Goal: Information Seeking & Learning: Check status

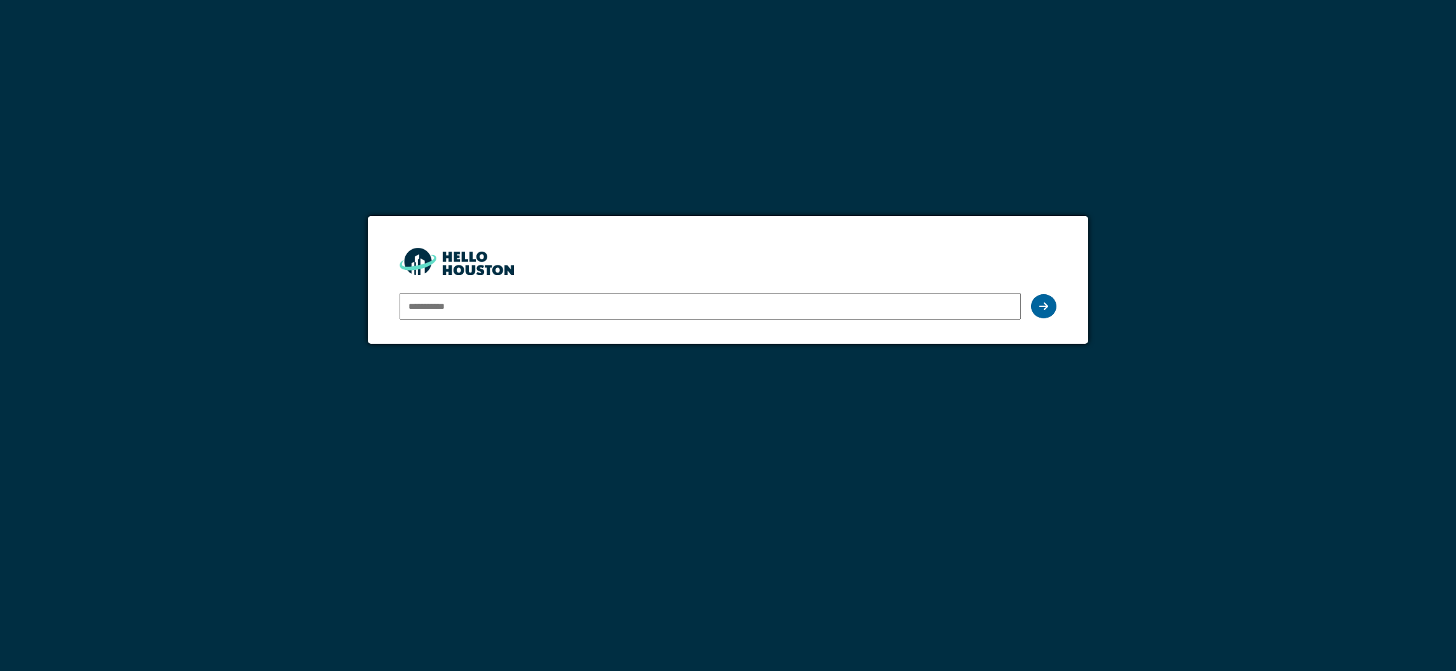
type input "**********"
click at [1039, 307] on icon at bounding box center [1043, 306] width 9 height 10
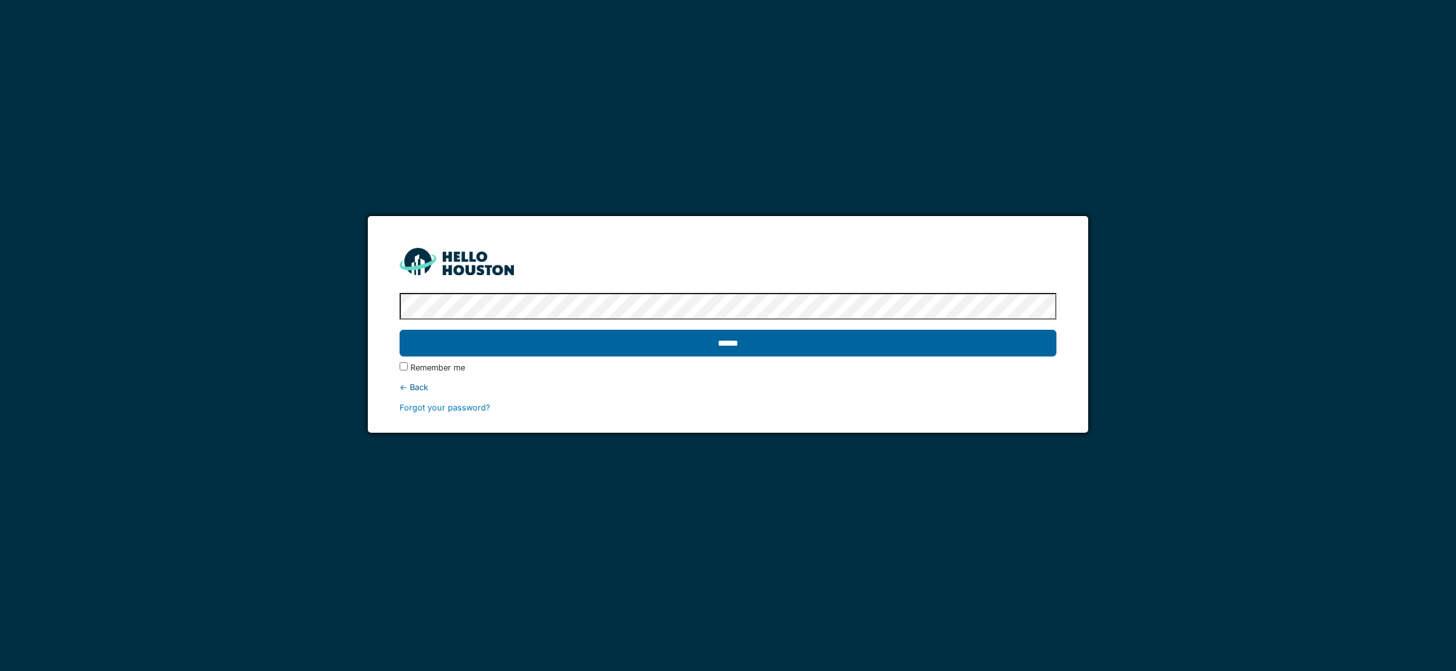
click at [714, 347] on input "******" at bounding box center [727, 343] width 656 height 27
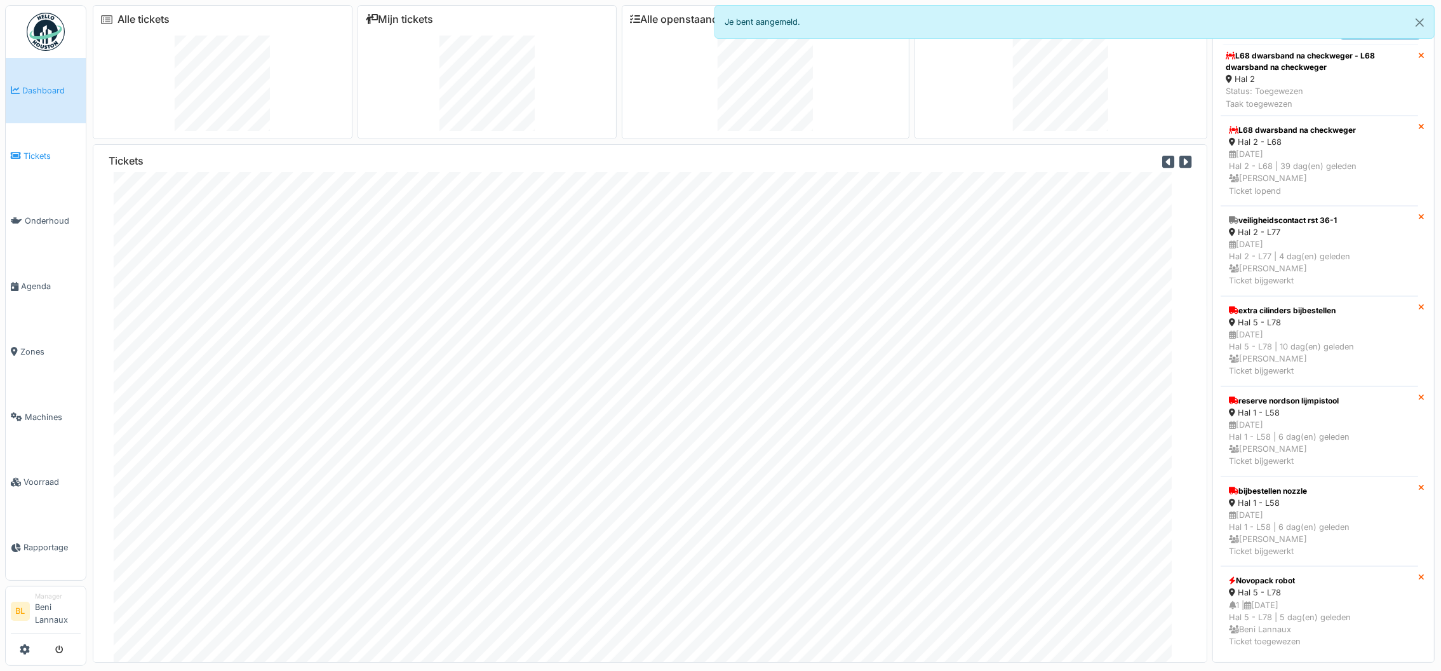
click at [26, 153] on span "Tickets" at bounding box center [51, 156] width 57 height 12
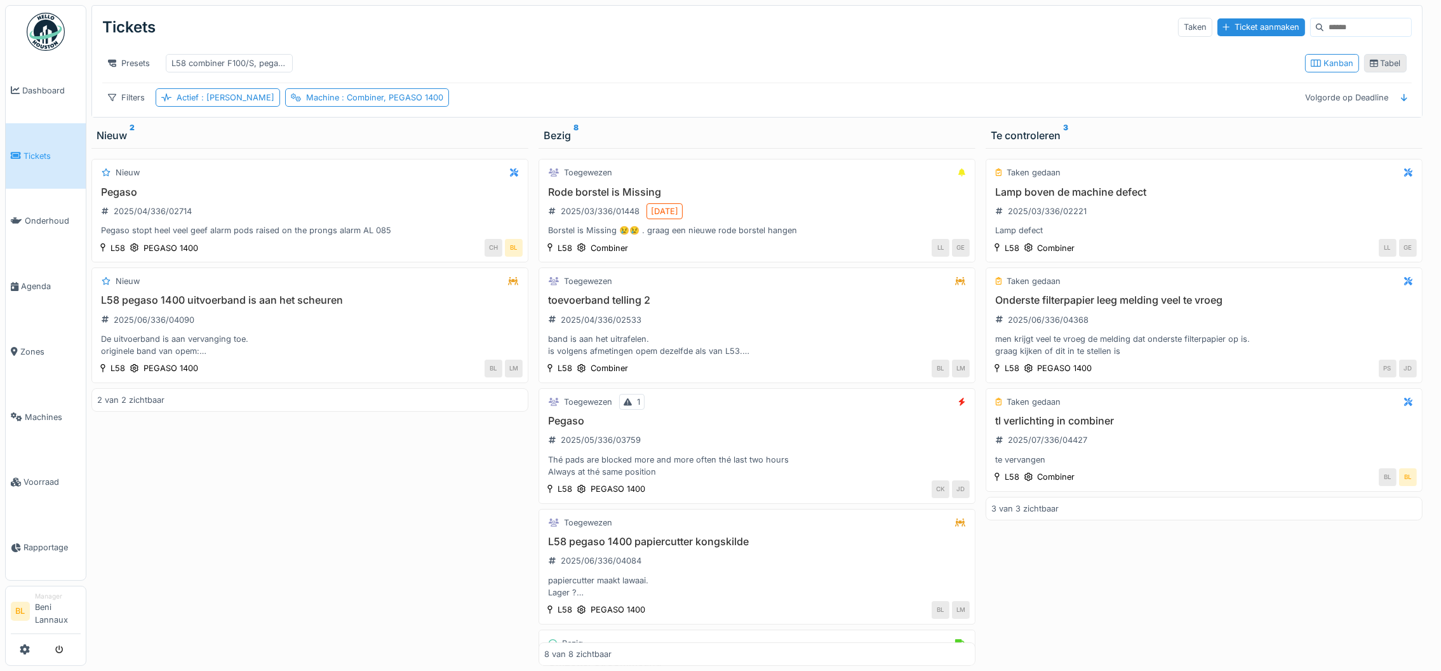
click at [1374, 69] on div "Tabel" at bounding box center [1385, 63] width 31 height 12
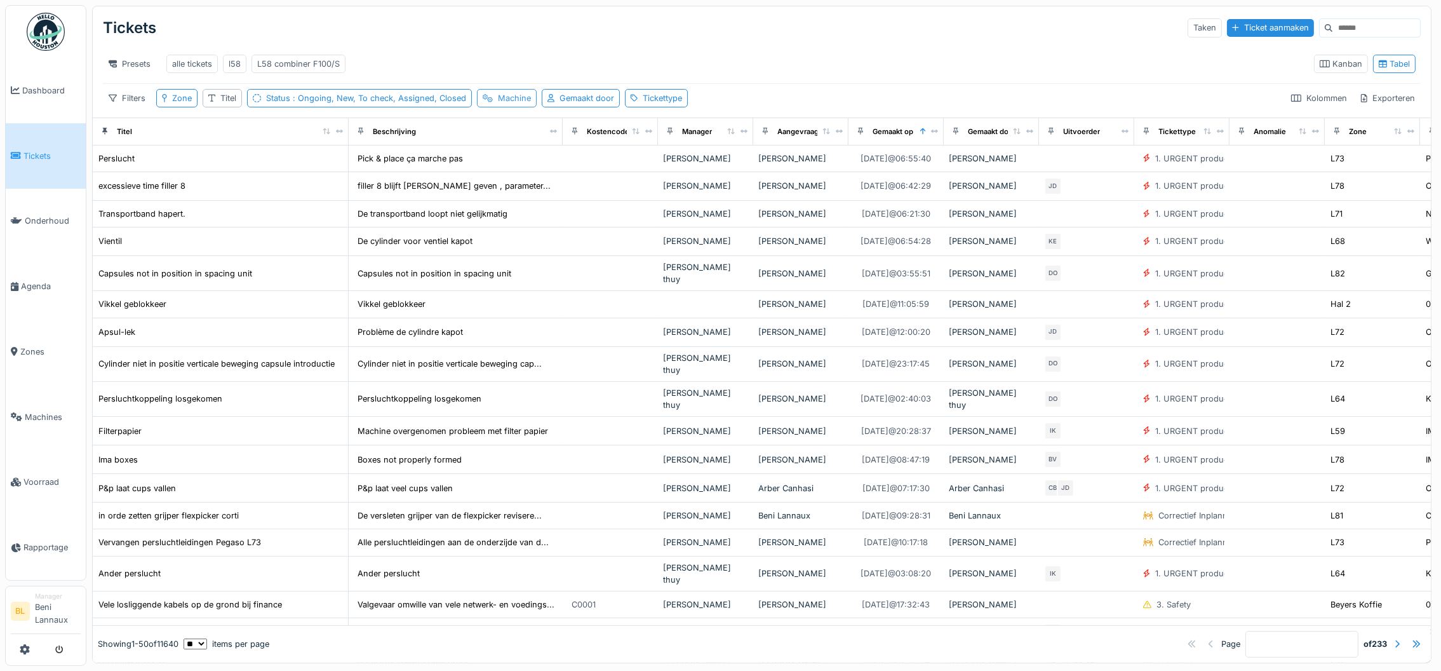
click at [515, 104] on div "Machine" at bounding box center [514, 98] width 33 height 12
click at [170, 107] on div "Zone" at bounding box center [176, 98] width 41 height 18
click at [171, 182] on div "Uitrusting selecteren" at bounding box center [211, 179] width 99 height 17
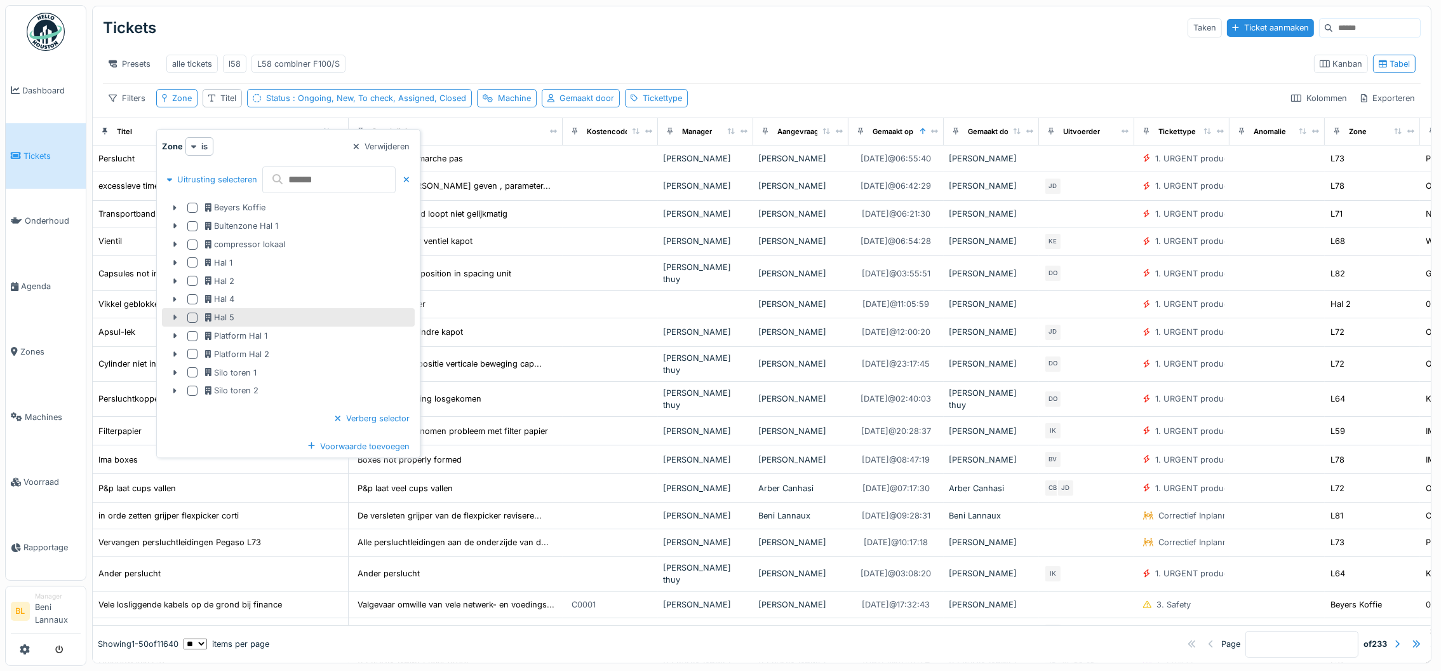
click at [173, 319] on icon at bounding box center [175, 317] width 10 height 8
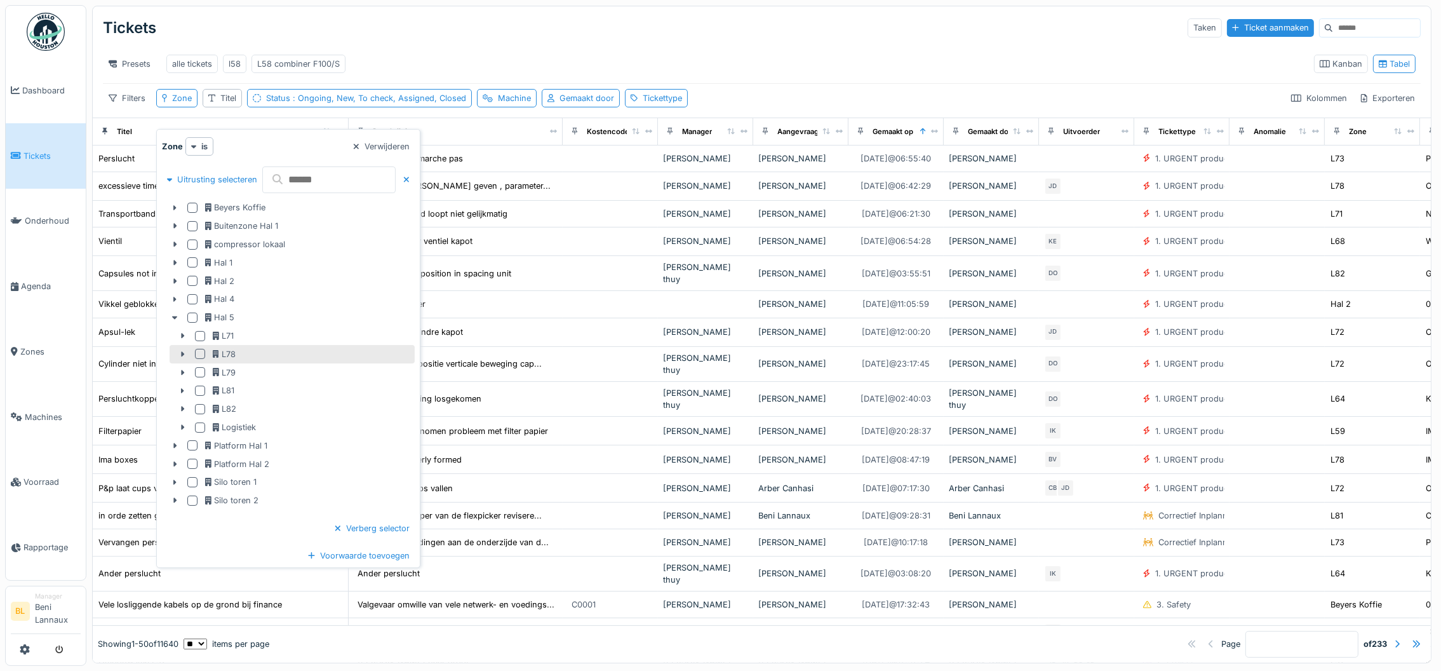
click at [200, 353] on div at bounding box center [200, 354] width 10 height 10
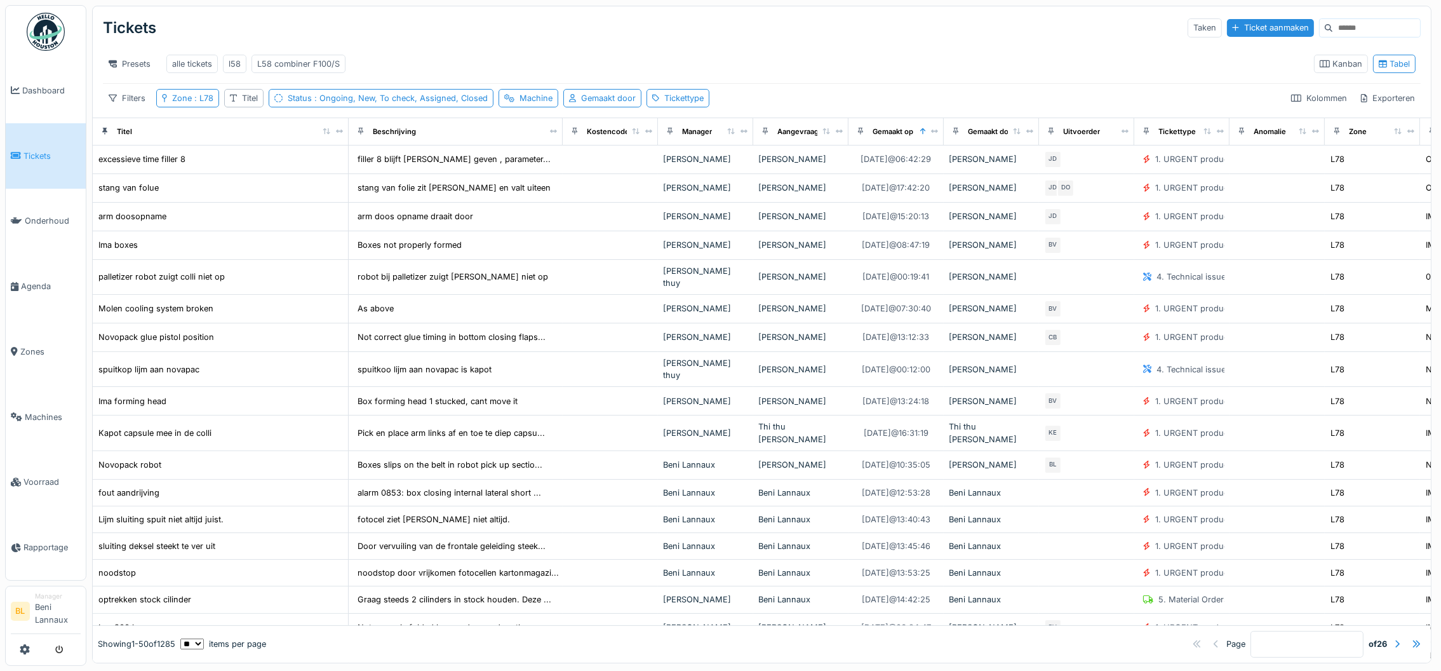
click at [506, 44] on div "Presets alle tickets l58 L58 combiner F100/S Kanban Tabel" at bounding box center [762, 63] width 1318 height 39
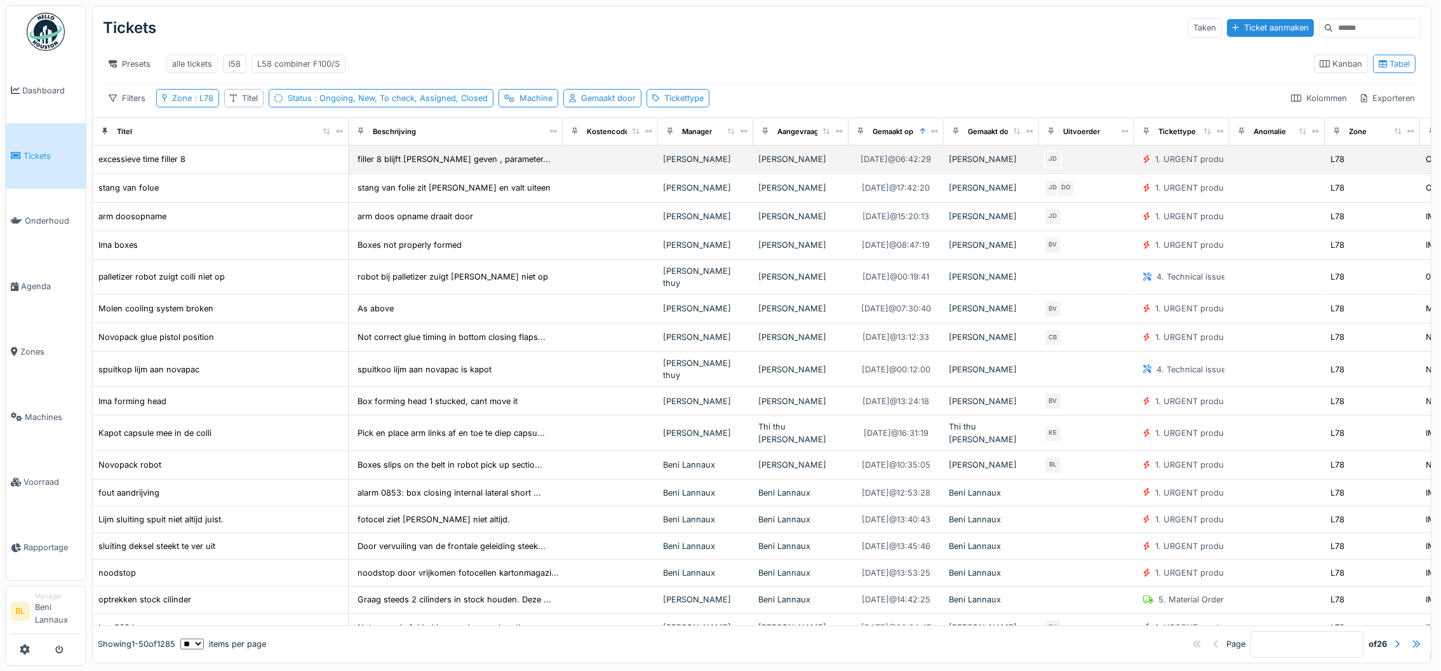
click at [246, 166] on div "excessieve time filler 8" at bounding box center [220, 158] width 245 height 13
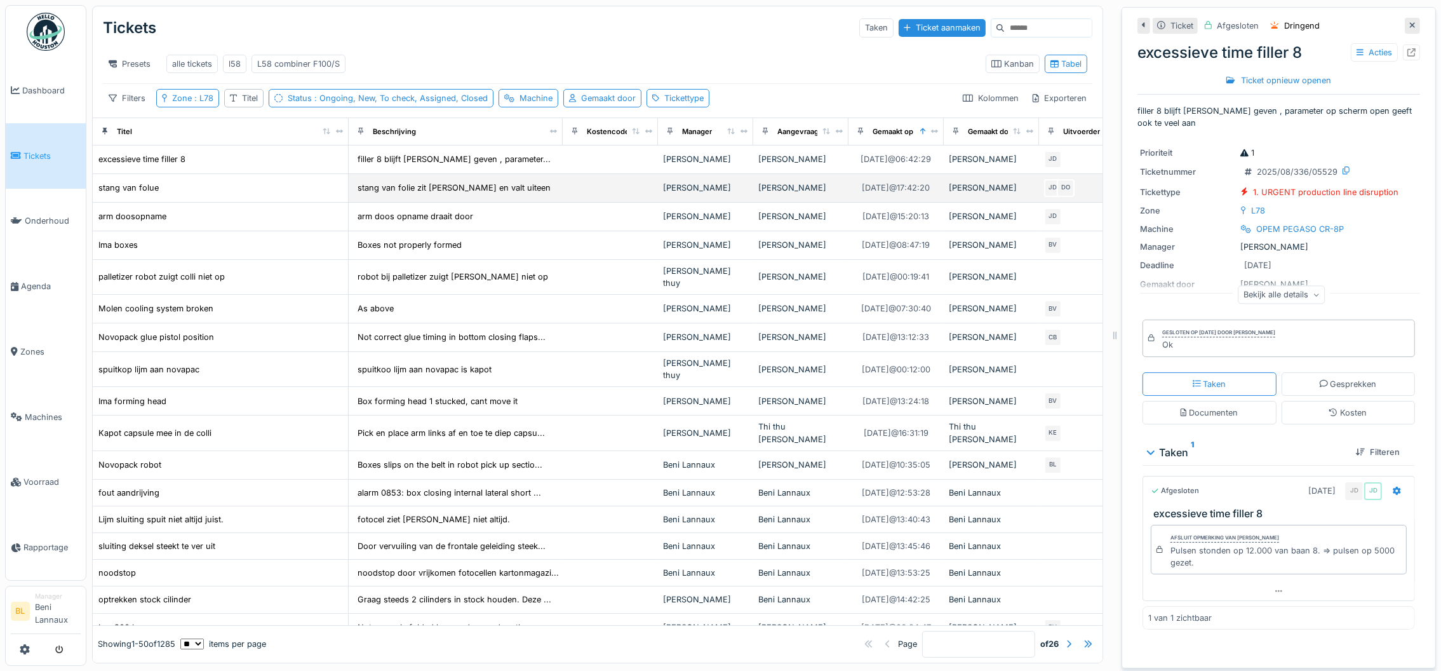
click at [224, 194] on div "stang van folue" at bounding box center [220, 187] width 245 height 13
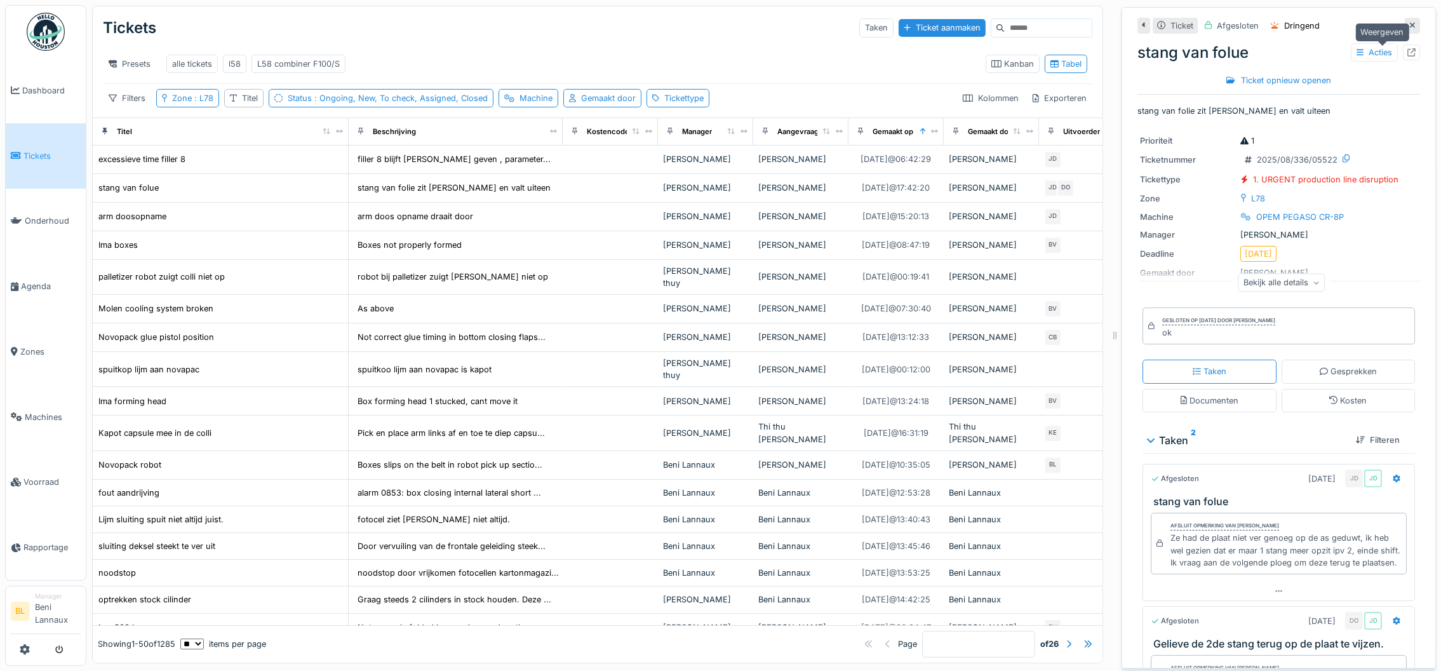
click at [1407, 55] on icon at bounding box center [1411, 52] width 8 height 8
click at [215, 166] on div "excessieve time filler 8" at bounding box center [220, 158] width 245 height 13
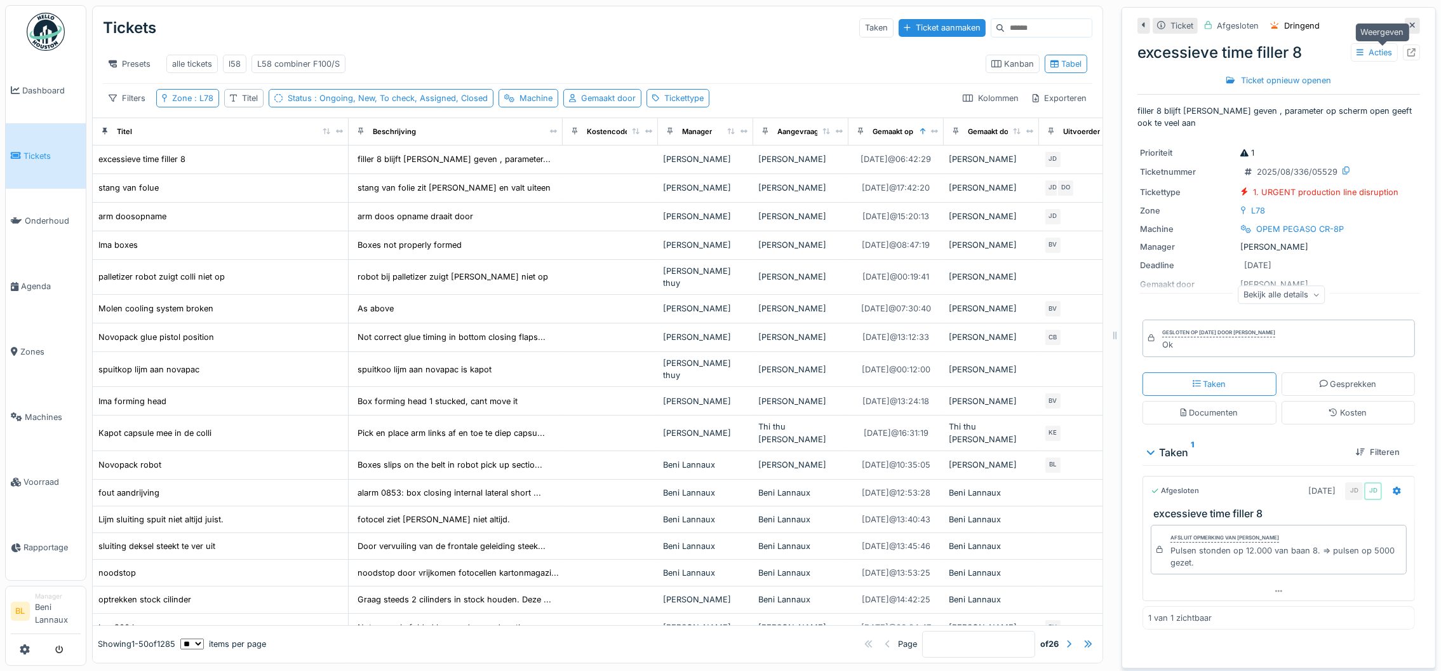
click at [1403, 52] on div at bounding box center [1411, 52] width 17 height 16
click at [184, 104] on div "Zone : L78" at bounding box center [192, 98] width 41 height 12
click at [182, 104] on div "Zone : L78" at bounding box center [192, 98] width 41 height 12
click at [195, 103] on span ": L78" at bounding box center [203, 98] width 22 height 10
click at [543, 46] on div "Presets alle tickets l58 L58 combiner F100/S Kanban Tabel" at bounding box center [597, 63] width 989 height 39
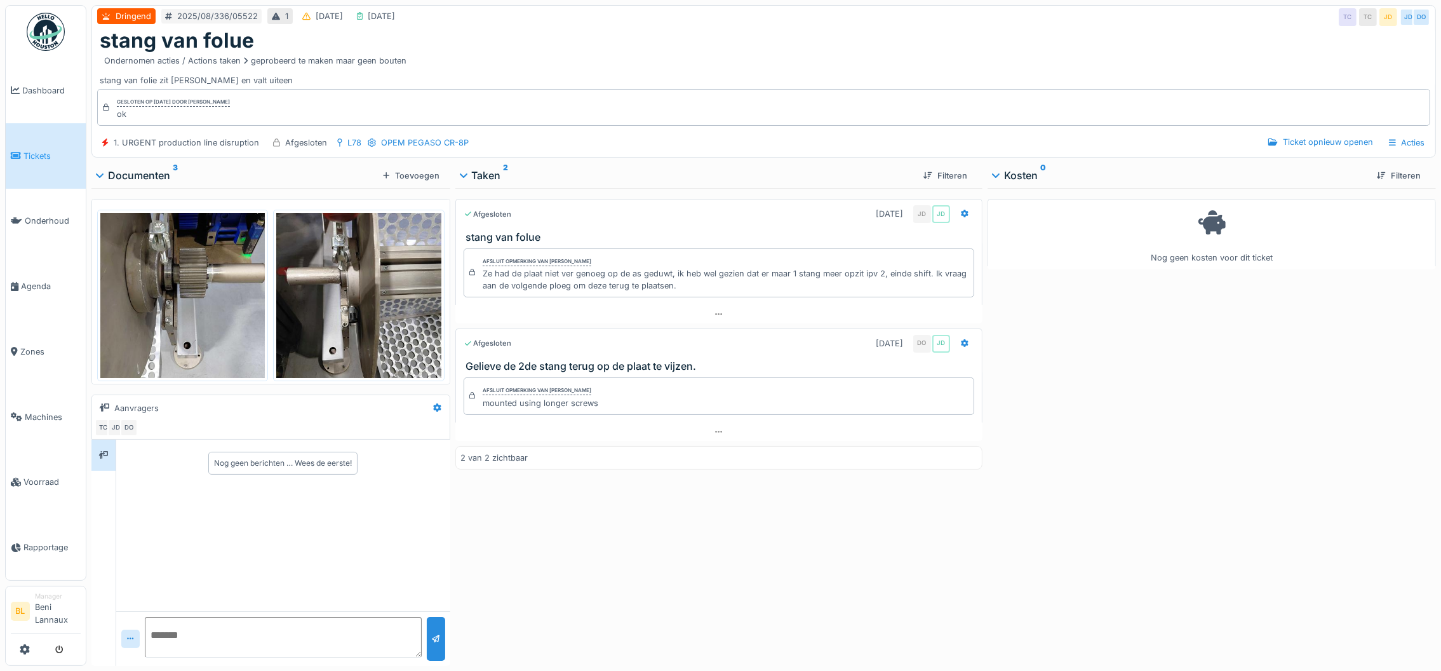
click at [156, 303] on img at bounding box center [182, 295] width 164 height 164
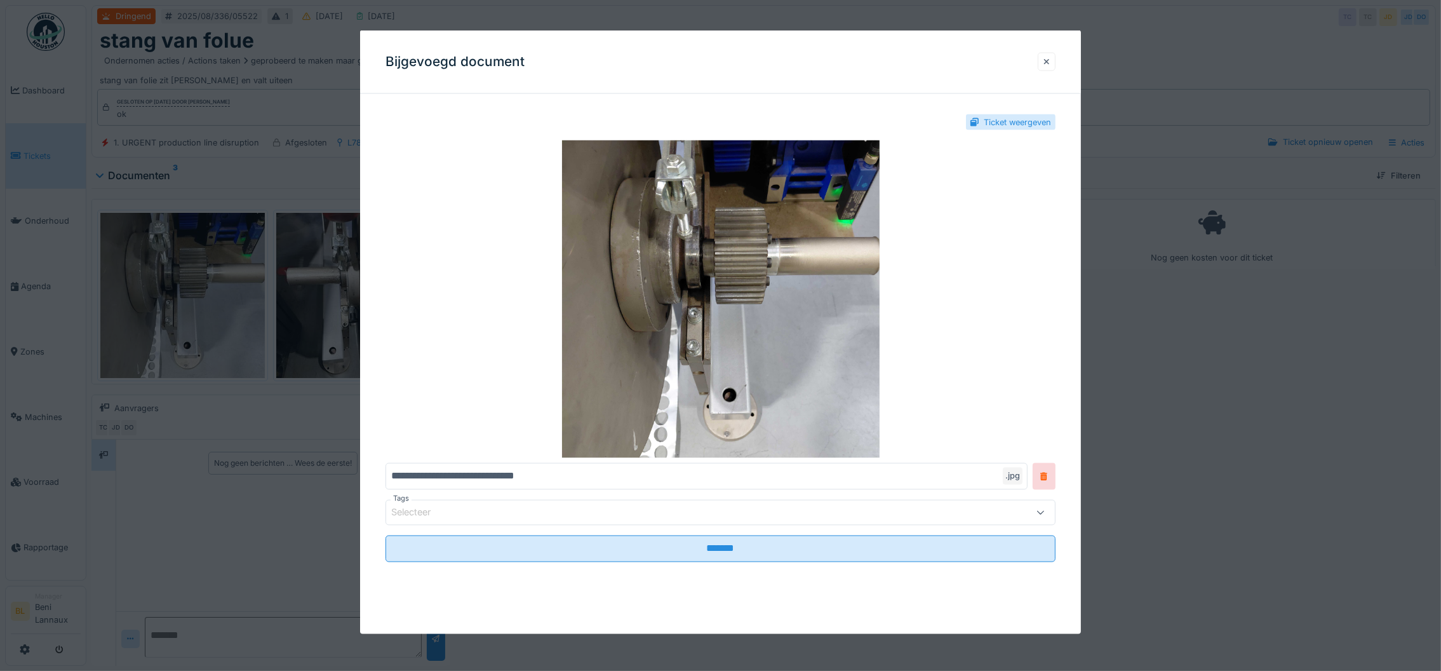
click at [1050, 59] on div at bounding box center [1046, 61] width 6 height 12
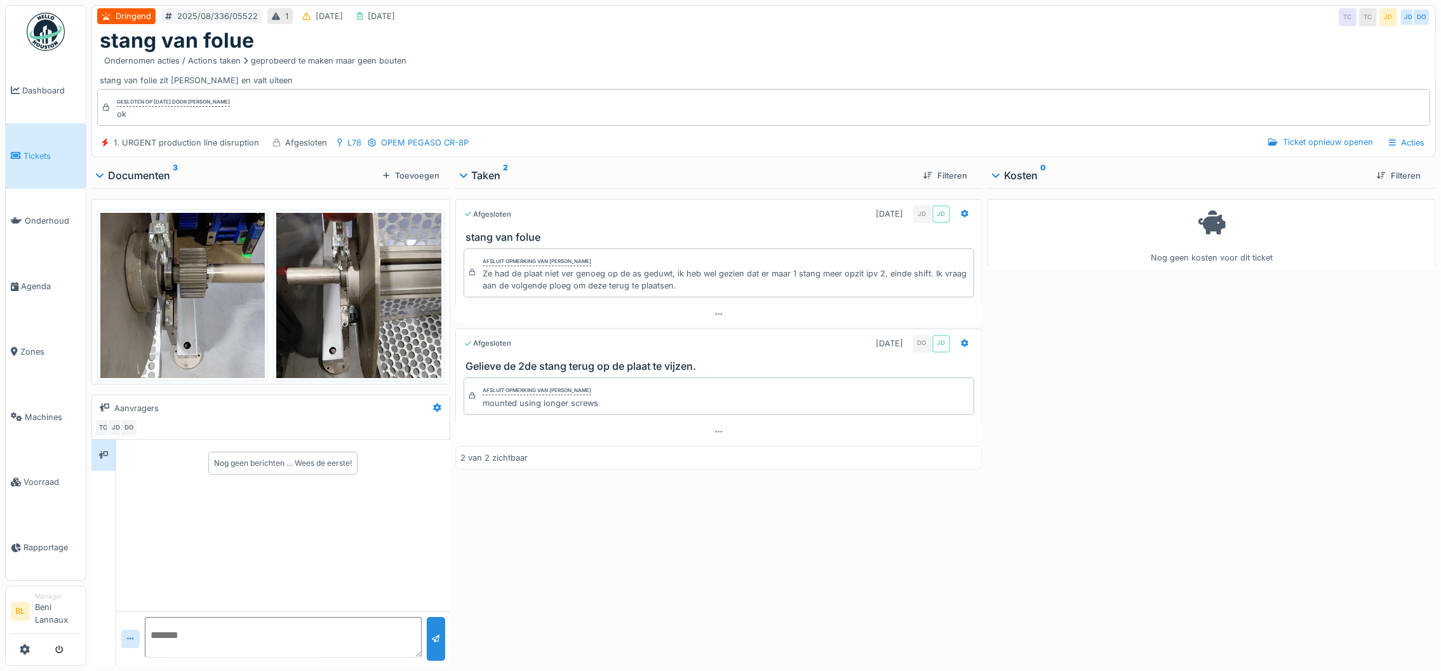
click at [328, 299] on img at bounding box center [358, 295] width 164 height 164
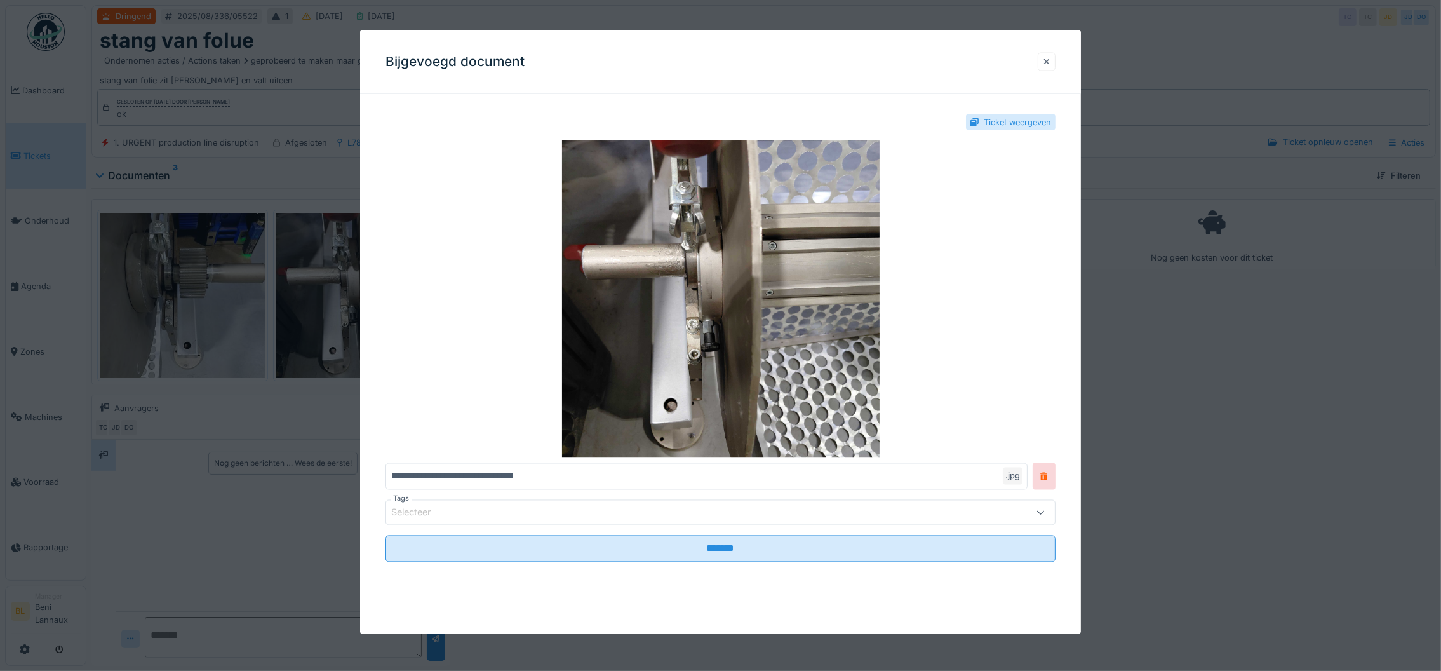
click at [1050, 59] on div at bounding box center [1046, 61] width 6 height 12
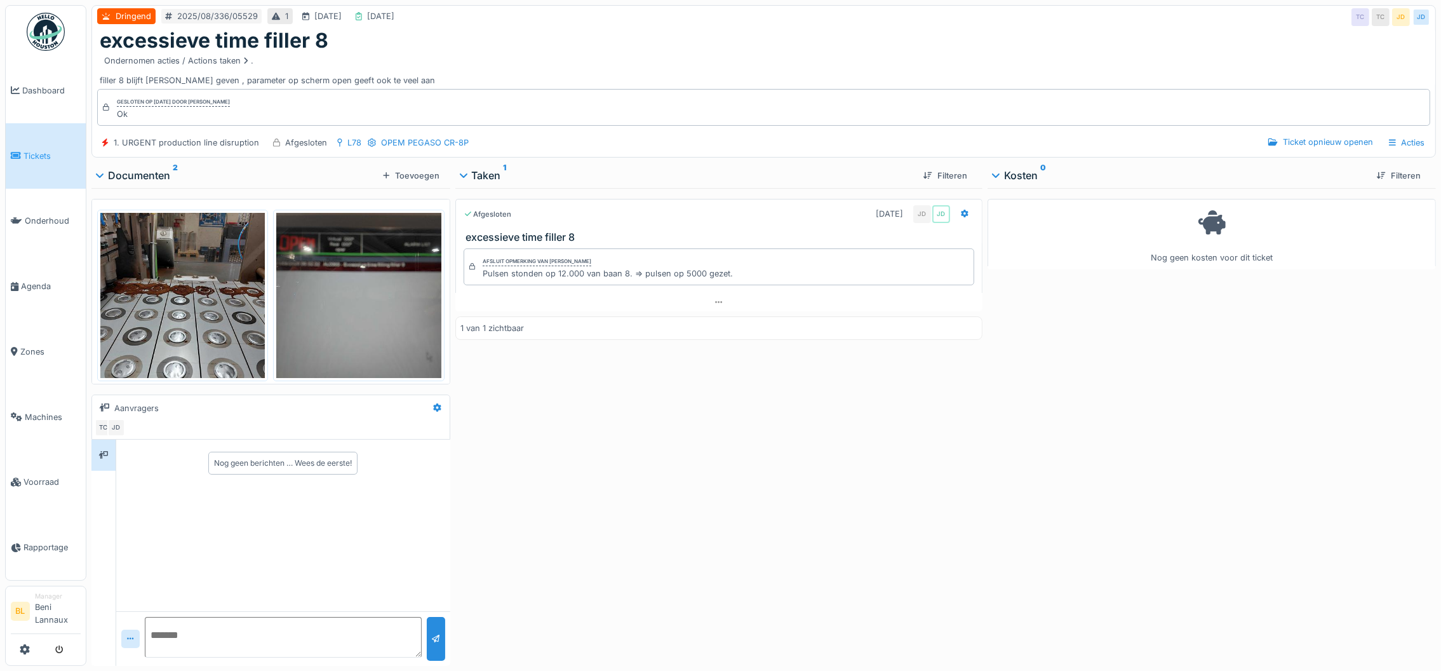
click at [172, 287] on img at bounding box center [182, 295] width 164 height 164
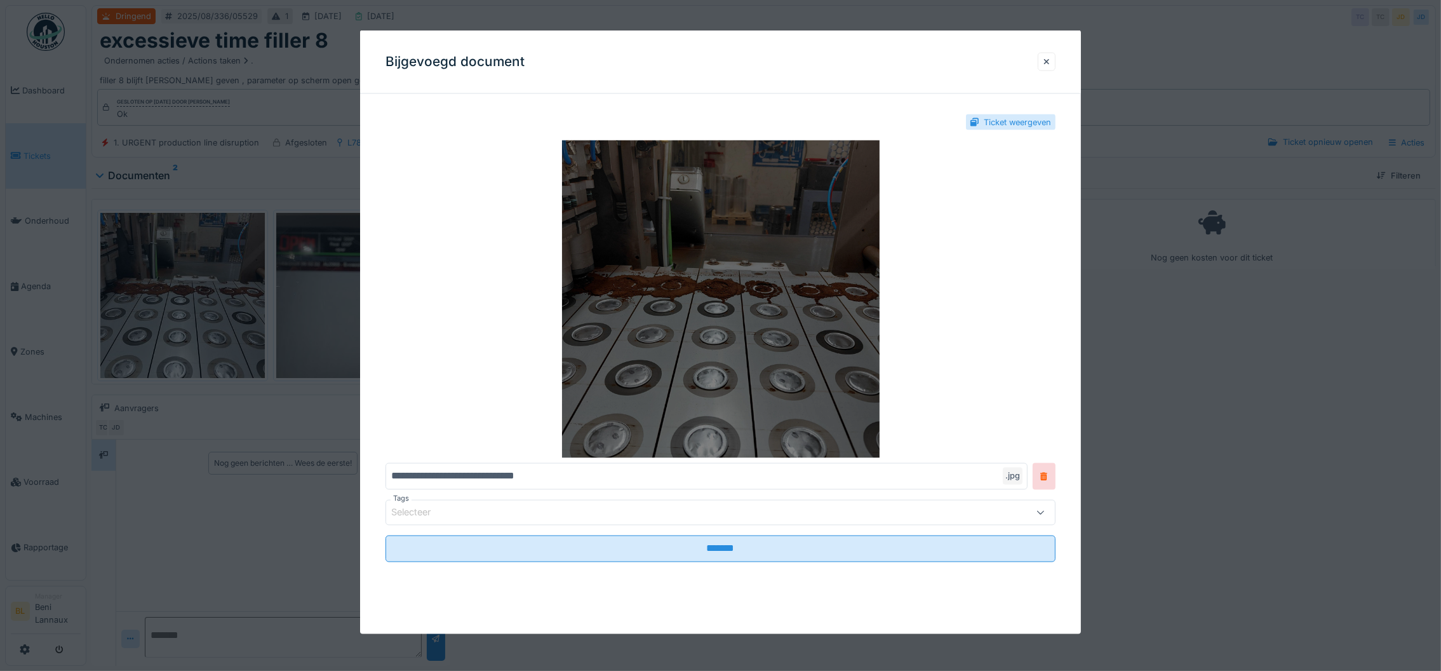
click at [677, 352] on img at bounding box center [720, 299] width 670 height 318
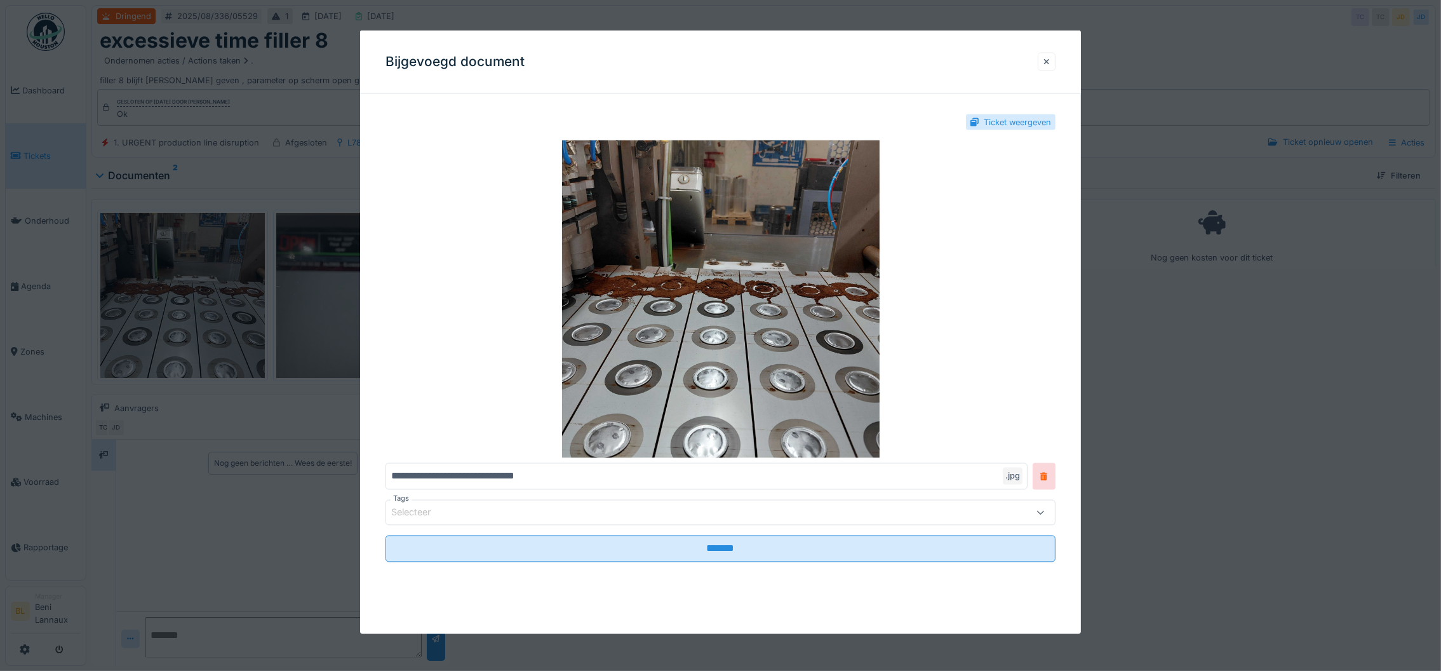
click at [1050, 58] on div at bounding box center [1046, 61] width 6 height 12
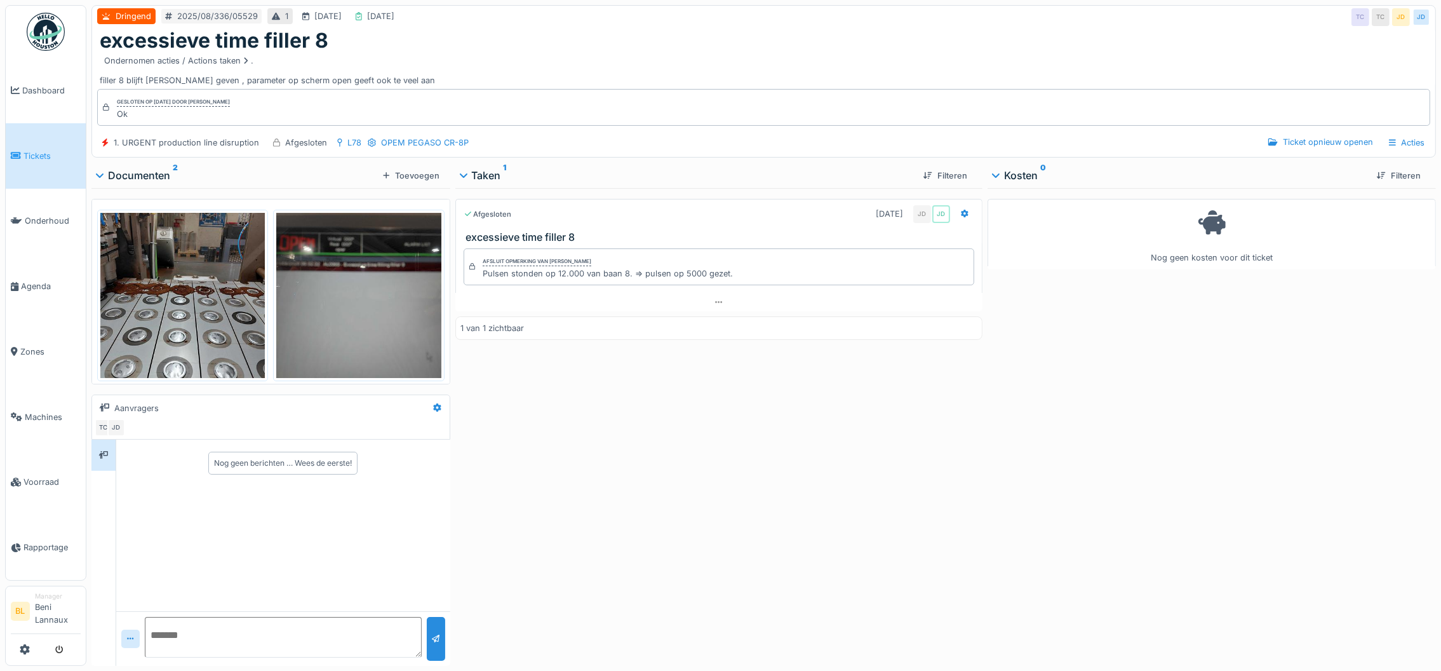
click at [347, 314] on img at bounding box center [358, 295] width 164 height 164
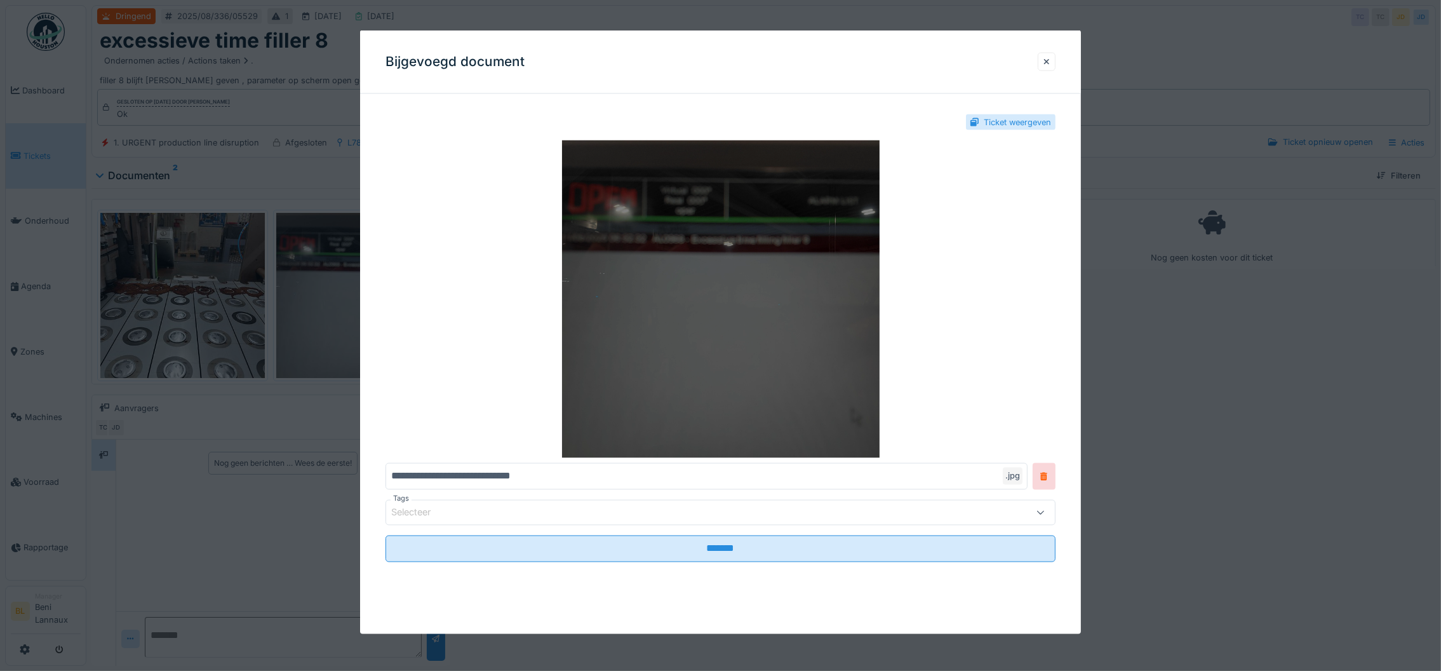
click at [687, 286] on img at bounding box center [720, 299] width 670 height 318
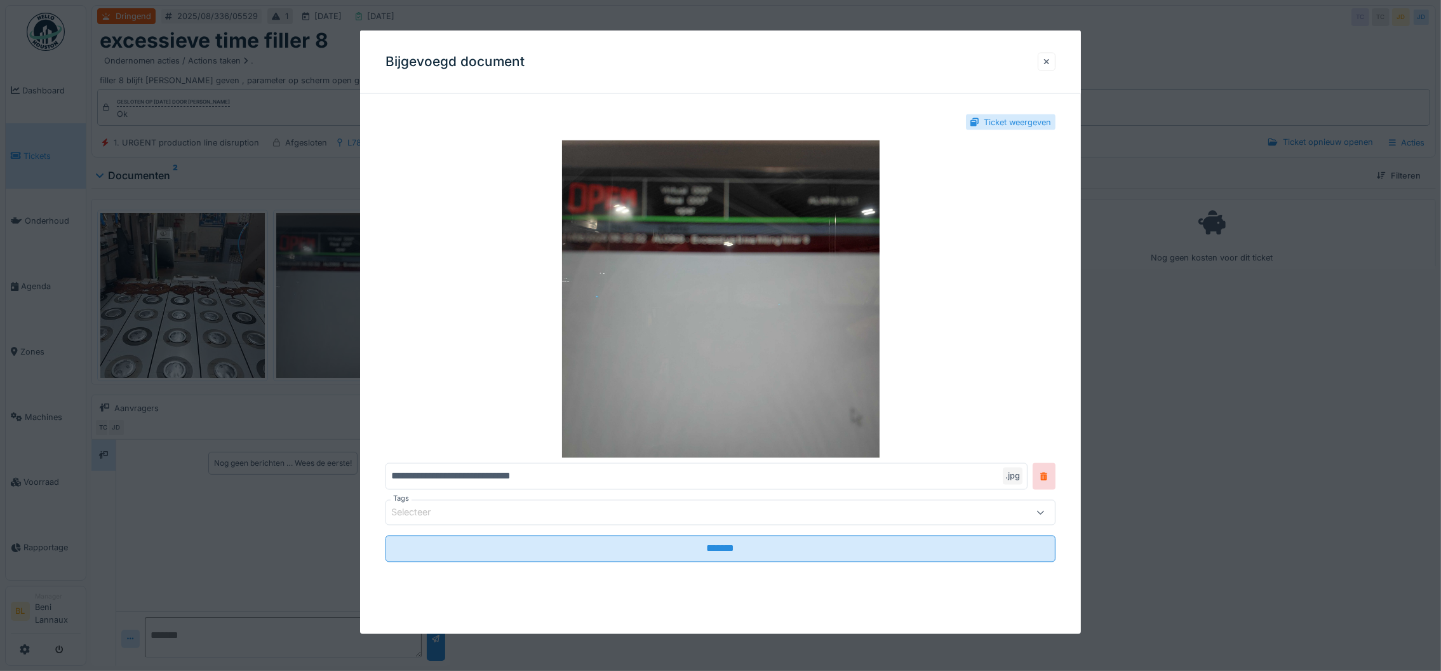
click at [1048, 60] on div at bounding box center [1047, 61] width 18 height 18
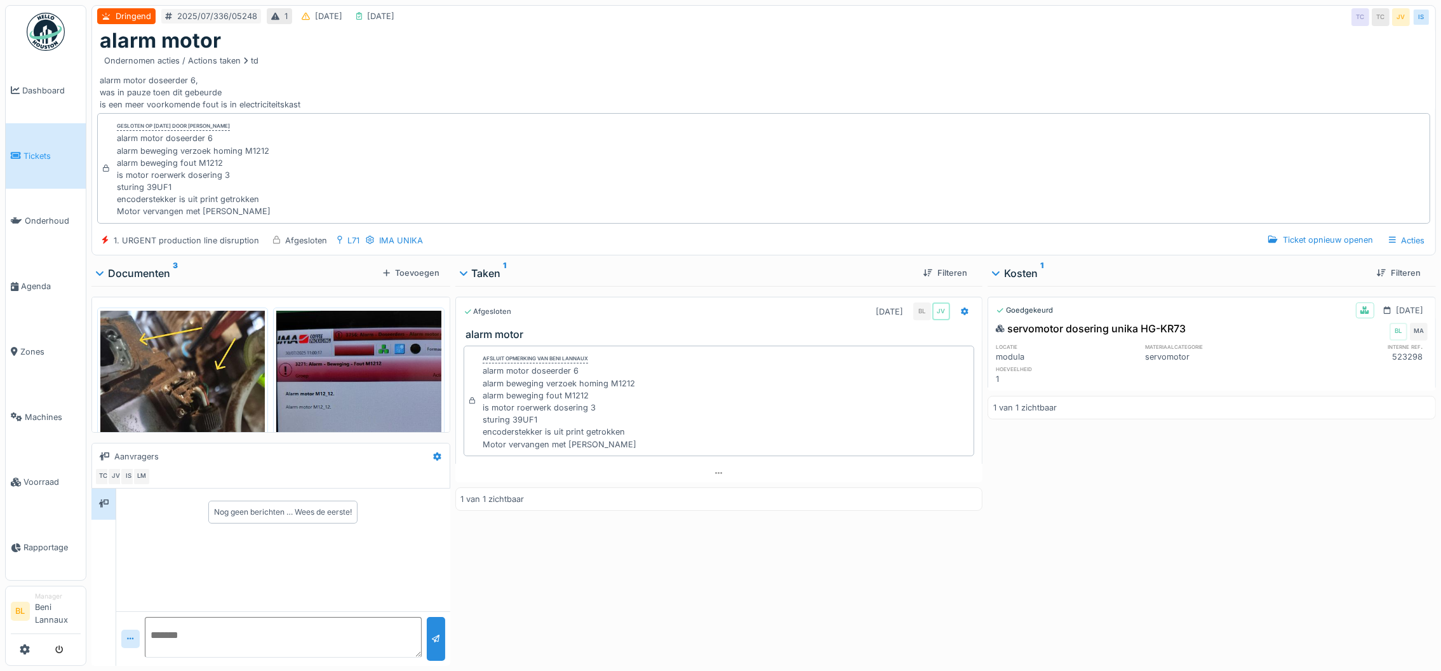
click at [36, 151] on span "Tickets" at bounding box center [51, 156] width 57 height 12
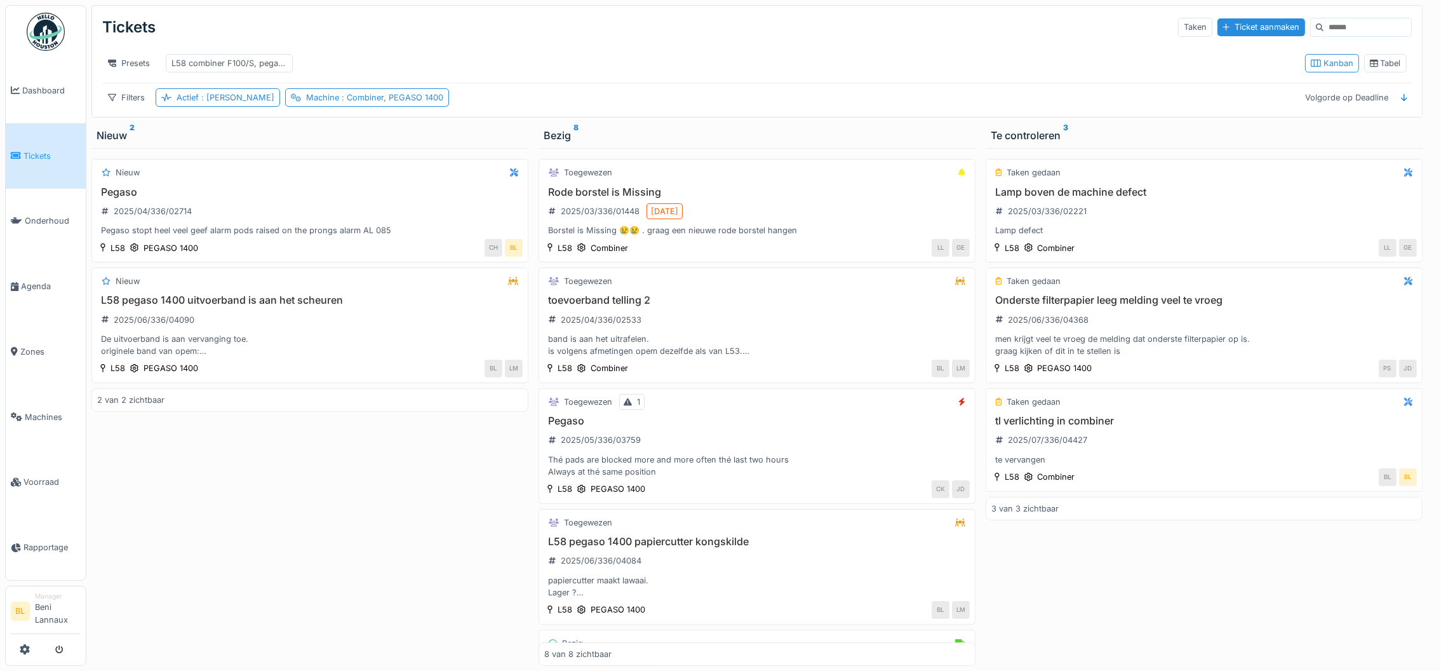
click at [40, 154] on span "Tickets" at bounding box center [51, 156] width 57 height 12
click at [1381, 69] on div "Tabel" at bounding box center [1385, 63] width 31 height 12
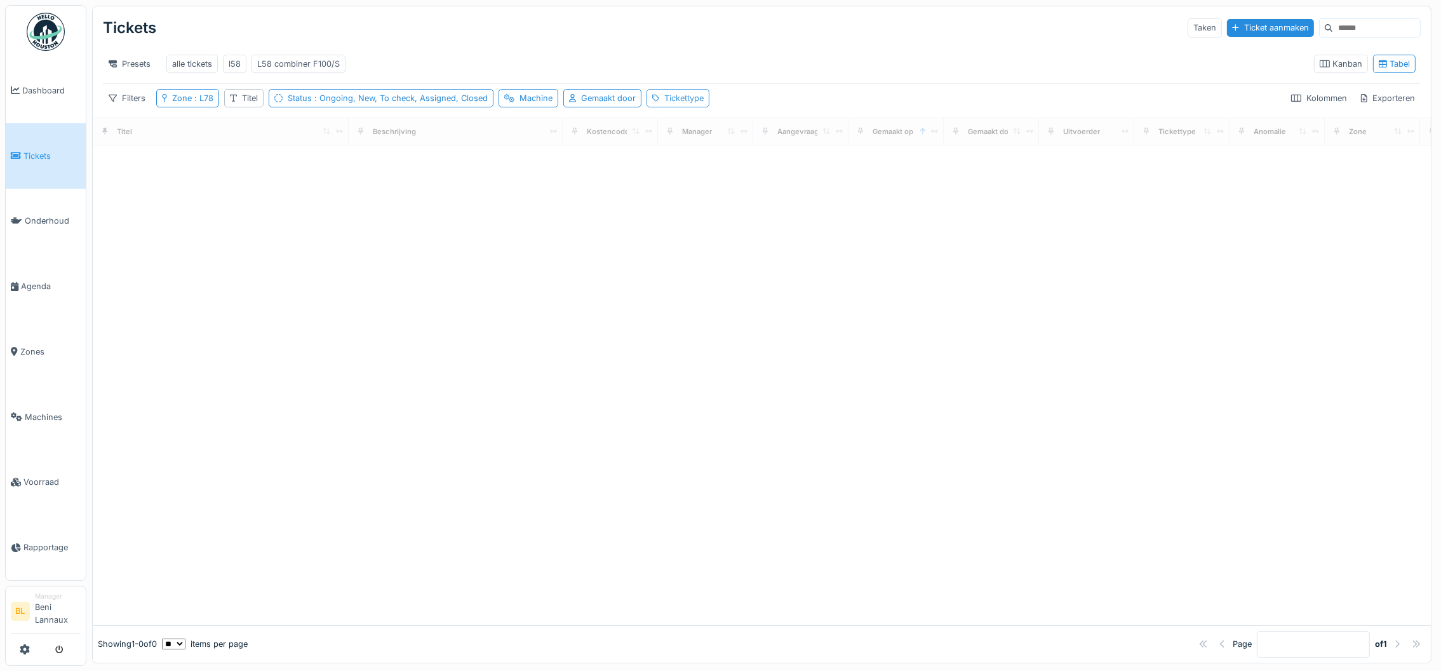
click at [676, 104] on div "Tickettype" at bounding box center [683, 98] width 39 height 12
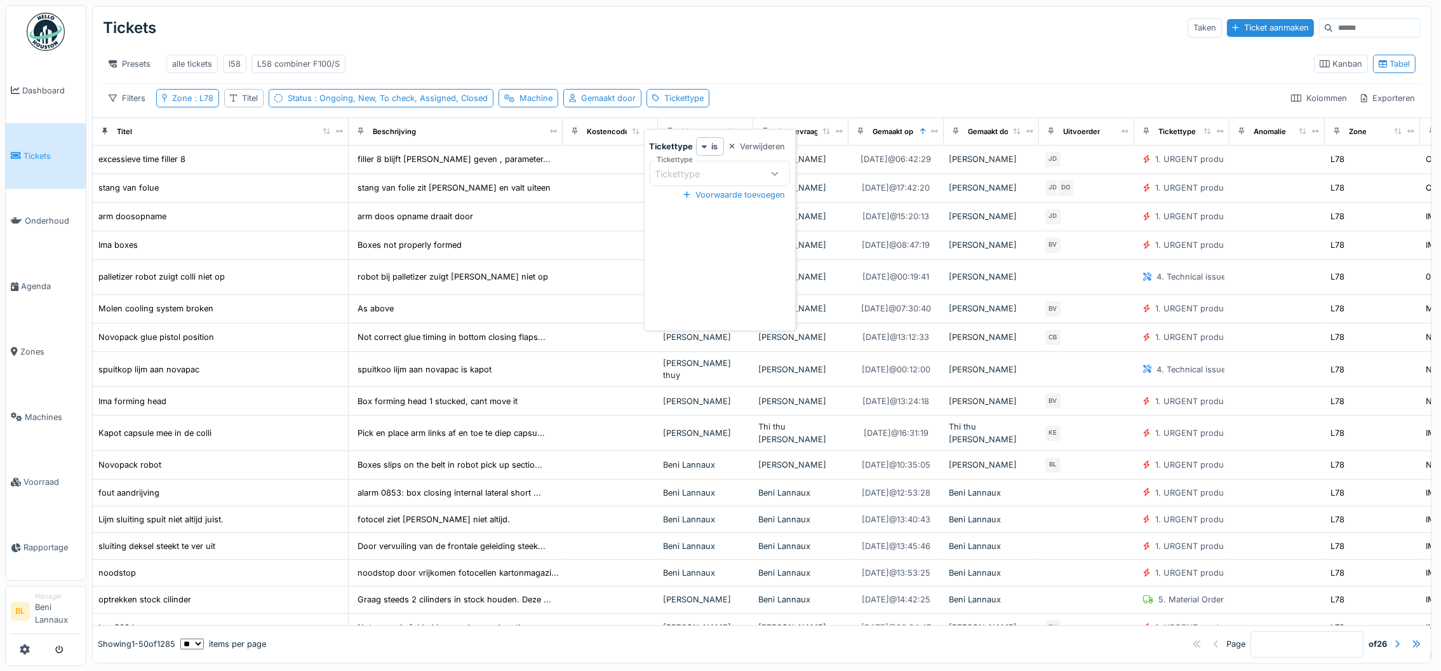
click at [704, 171] on div "Tickettype" at bounding box center [686, 174] width 63 height 14
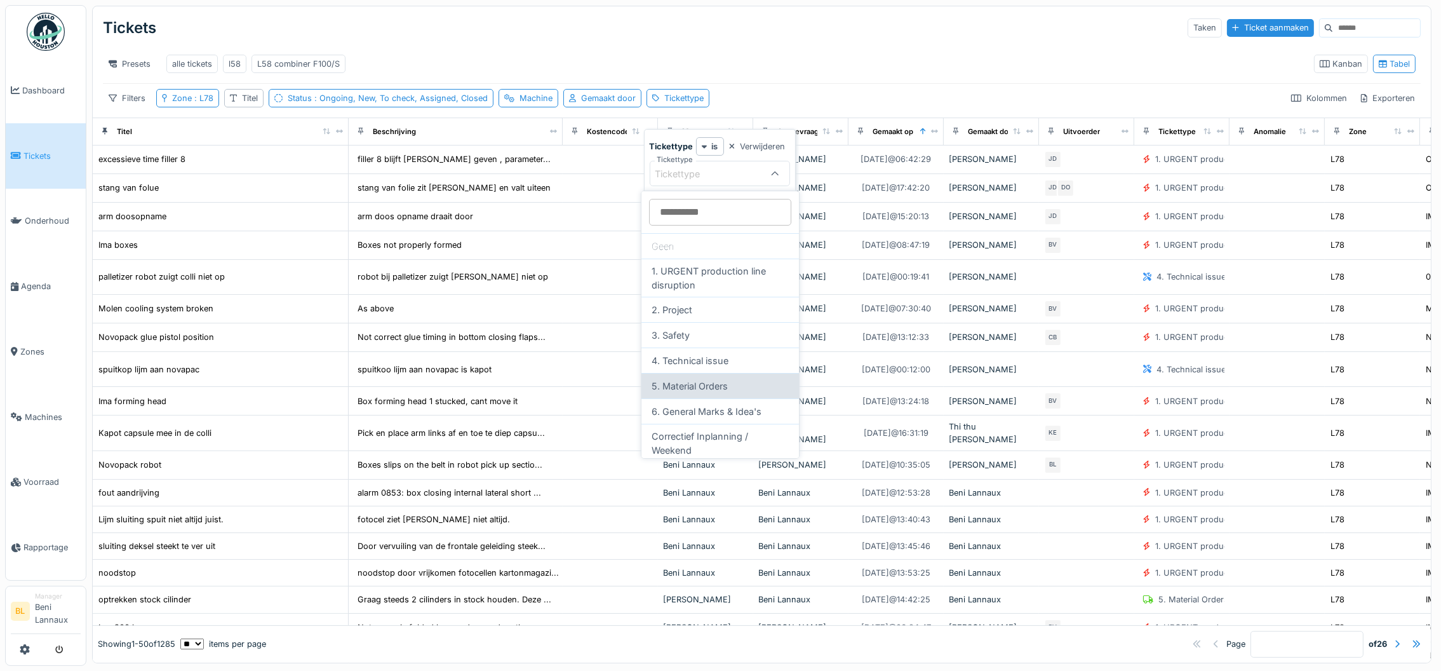
click at [685, 386] on div "5. Material Orders" at bounding box center [719, 385] width 157 height 25
type input "***"
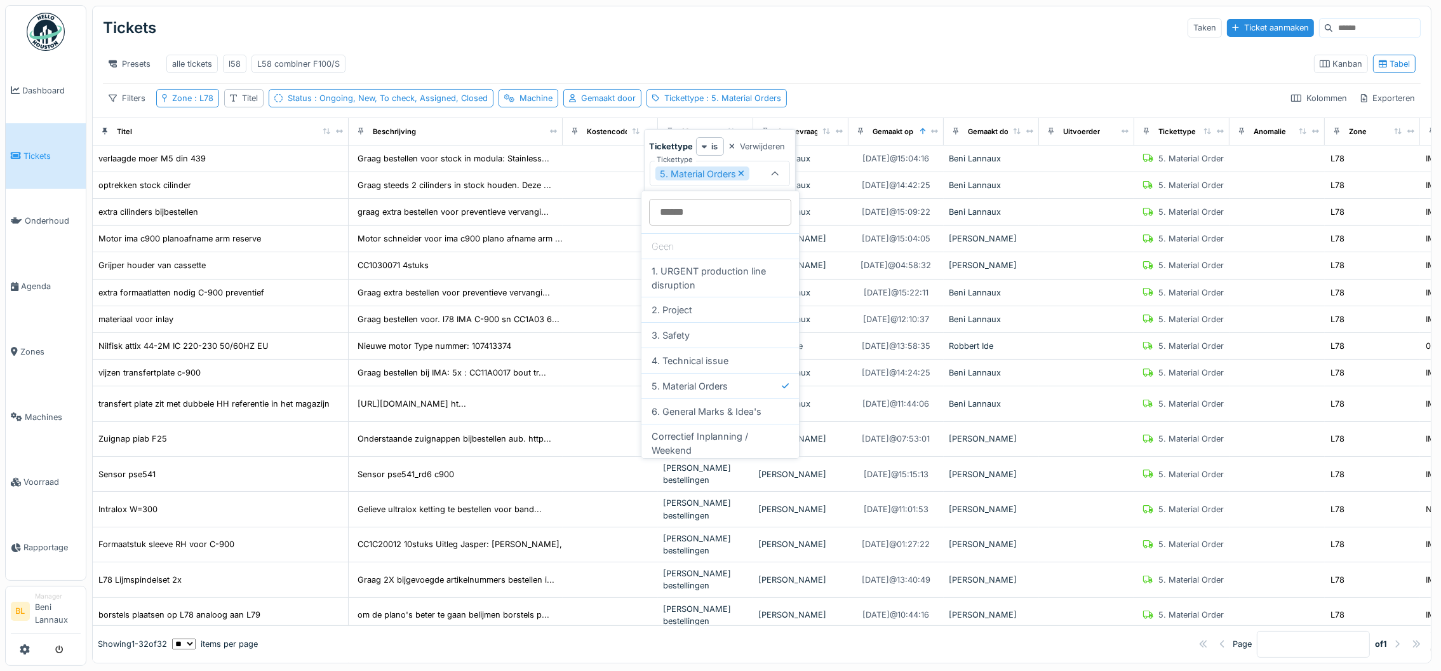
click at [726, 50] on div "Presets alle tickets l58 L58 combiner F100/S" at bounding box center [703, 64] width 1201 height 29
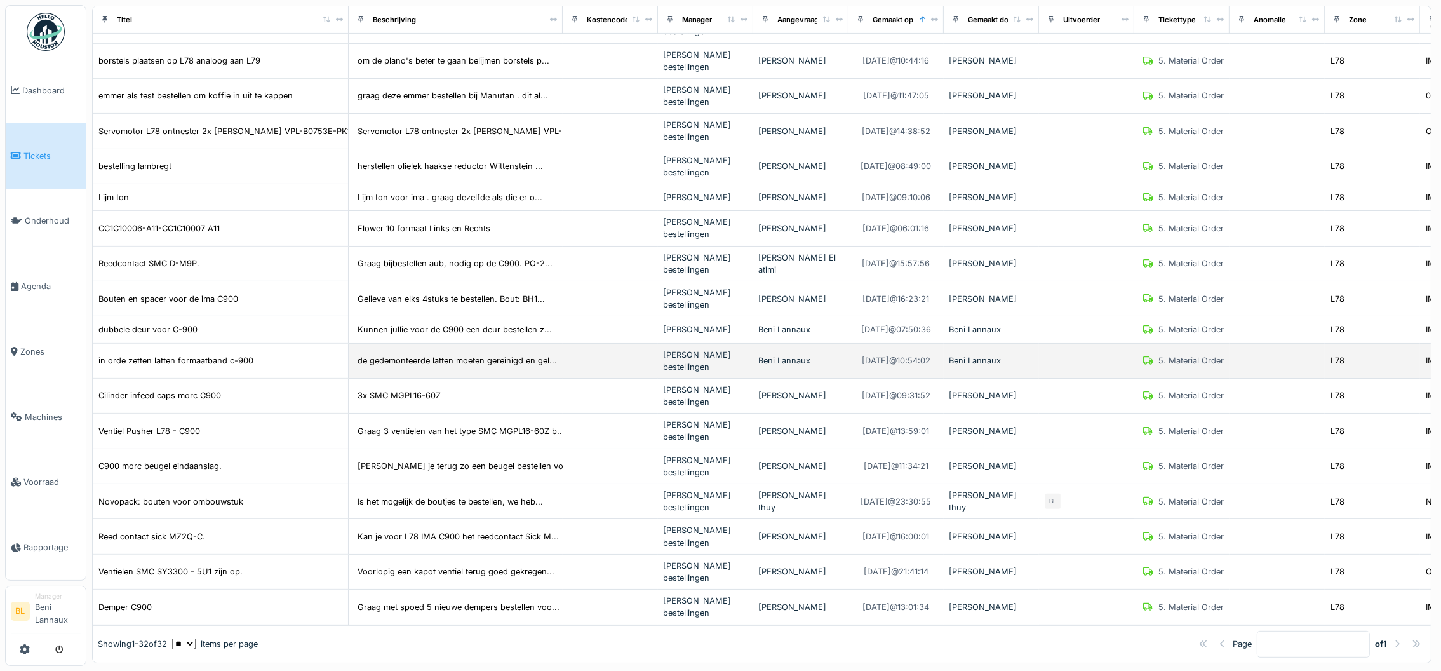
scroll to position [12, 0]
